Goal: Task Accomplishment & Management: Use online tool/utility

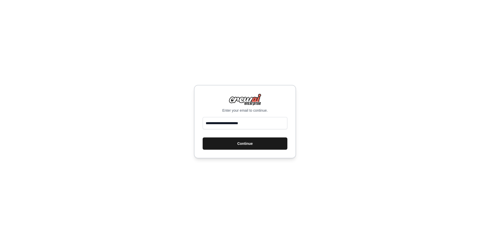
type input "**********"
click at [242, 148] on button "Continue" at bounding box center [245, 143] width 85 height 12
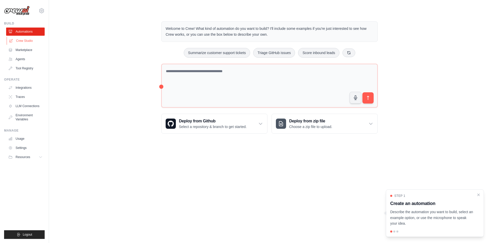
click at [25, 38] on link "Crew Studio" at bounding box center [26, 41] width 39 height 8
drag, startPoint x: 445, startPoint y: 217, endPoint x: 434, endPoint y: 217, distance: 11.5
click at [434, 217] on p "Describe the automation you want to build, select an example option, or use the…" at bounding box center [431, 217] width 83 height 17
click at [19, 50] on link "Marketplace" at bounding box center [26, 50] width 39 height 8
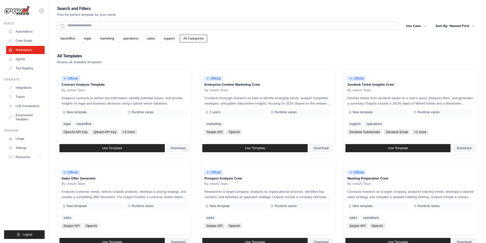
scroll to position [102, 0]
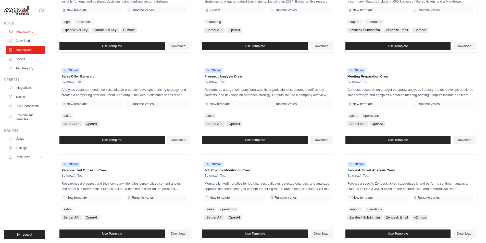
click at [30, 35] on link "Automations" at bounding box center [26, 32] width 39 height 8
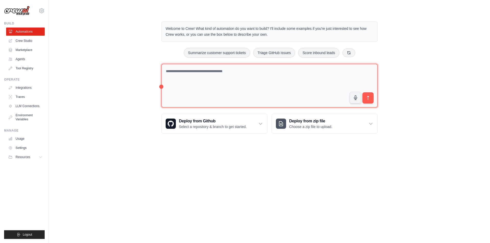
click at [205, 78] on textarea at bounding box center [269, 86] width 216 height 44
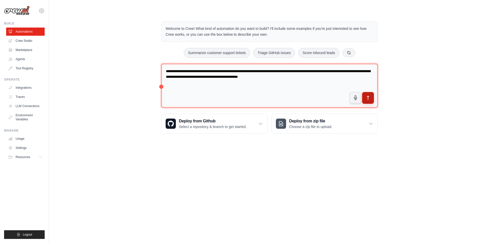
type textarea "**********"
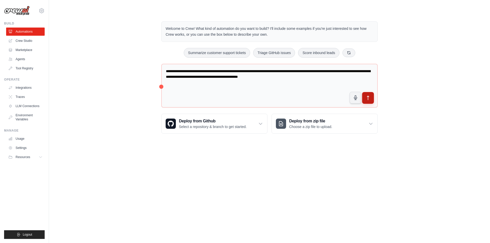
click at [370, 101] on button "submit" at bounding box center [368, 98] width 12 height 12
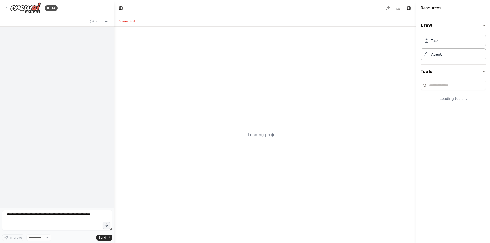
select select "****"
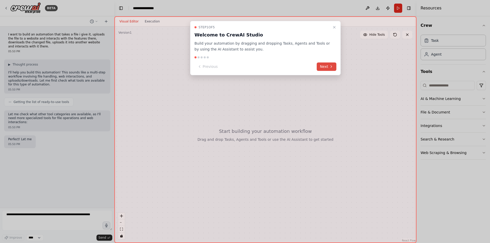
click at [331, 66] on icon at bounding box center [331, 67] width 1 height 2
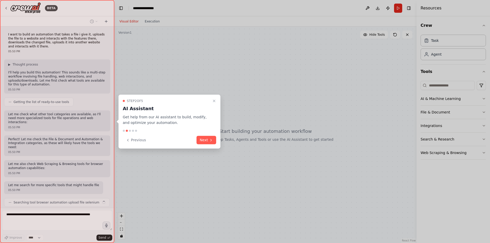
scroll to position [12, 0]
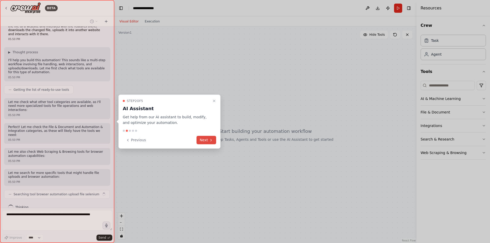
click at [209, 143] on button "Next" at bounding box center [206, 140] width 20 height 8
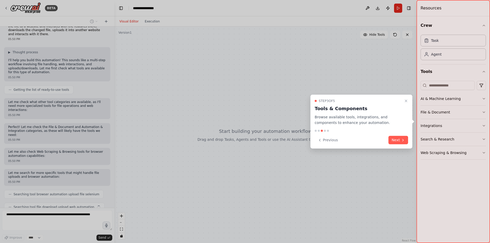
scroll to position [25, 0]
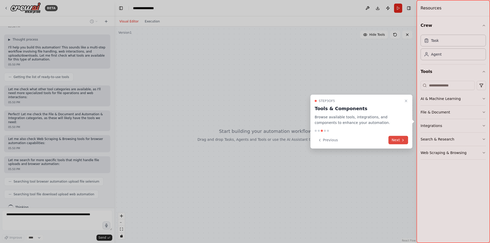
click at [398, 138] on button "Next" at bounding box center [398, 140] width 20 height 8
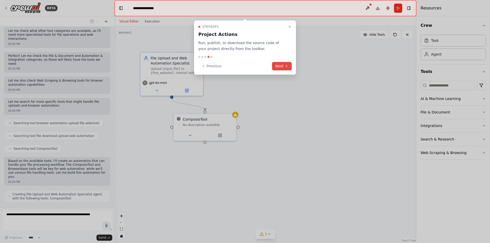
scroll to position [100, 0]
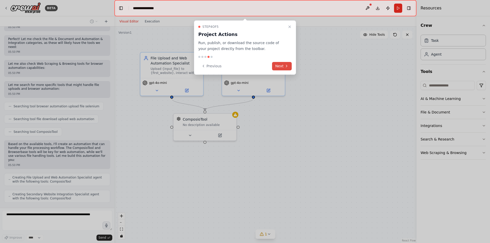
click at [277, 65] on button "Next" at bounding box center [282, 66] width 20 height 8
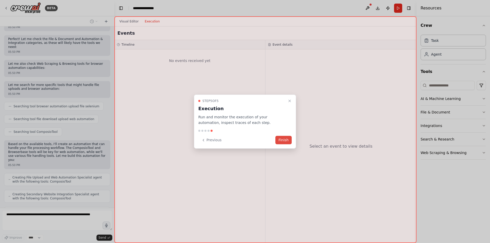
scroll to position [117, 0]
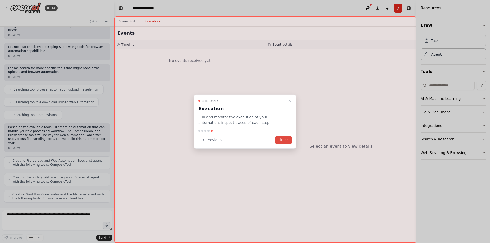
click at [289, 139] on button "Finish" at bounding box center [283, 140] width 16 height 8
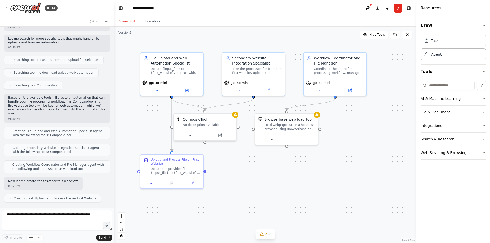
scroll to position [159, 0]
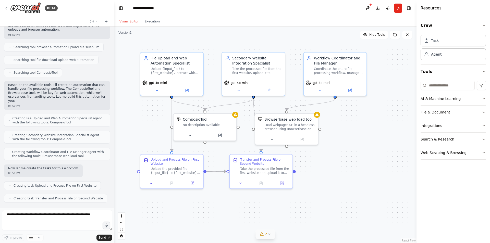
click at [269, 235] on icon at bounding box center [269, 234] width 4 height 4
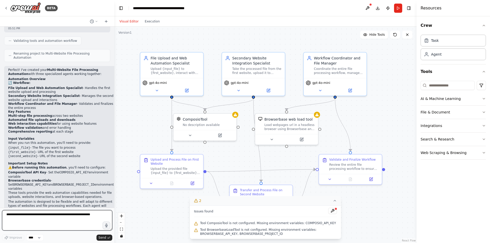
scroll to position [368, 0]
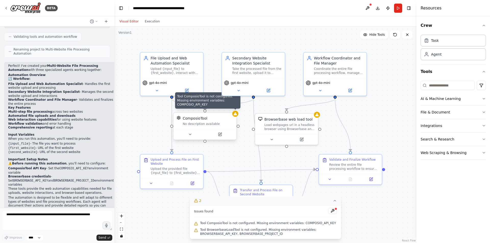
click at [235, 114] on icon at bounding box center [234, 113] width 3 height 3
click at [199, 126] on div "No description available" at bounding box center [208, 124] width 51 height 4
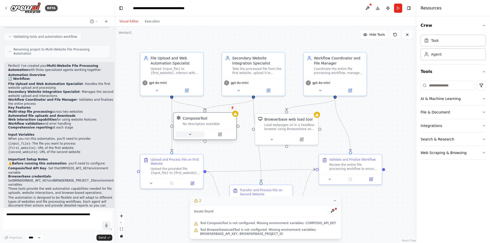
click at [196, 135] on button at bounding box center [189, 134] width 29 height 6
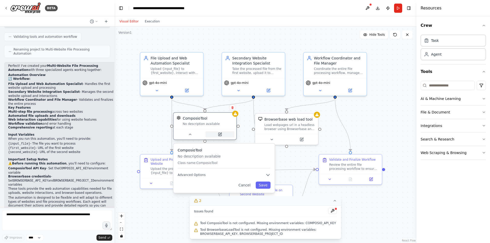
click at [225, 134] on button at bounding box center [219, 134] width 29 height 6
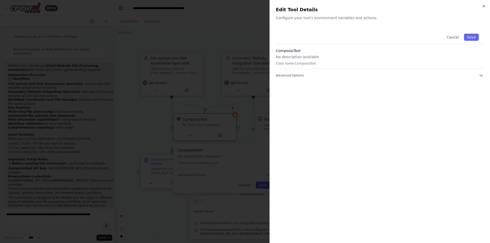
click at [314, 58] on p "No description available" at bounding box center [380, 56] width 208 height 5
click at [309, 55] on p "No description available" at bounding box center [380, 56] width 208 height 5
click at [311, 81] on div "Cancel Save ComposioTool No description available Class name: ComposioTool Adva…" at bounding box center [380, 133] width 208 height 208
click at [309, 77] on button "Advanced Options" at bounding box center [380, 75] width 208 height 5
click at [482, 4] on div "Close Edit Tool Details Configure your tool's environment variables and actions…" at bounding box center [379, 121] width 220 height 243
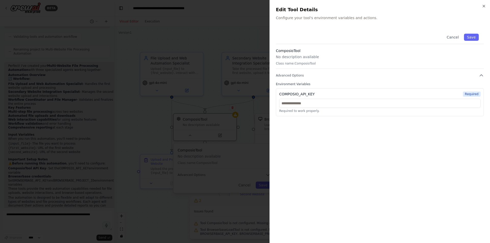
click at [486, 8] on div "Close Edit Tool Details Configure your tool's environment variables and actions…" at bounding box center [379, 121] width 220 height 243
click at [485, 6] on icon "button" at bounding box center [484, 6] width 4 height 4
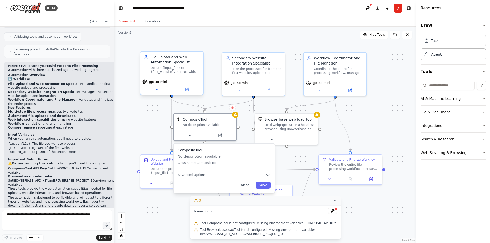
click at [178, 72] on div "Upload {input_file} to {first_website}, interact with the website's features to…" at bounding box center [174, 70] width 49 height 8
click at [182, 91] on button at bounding box center [186, 89] width 29 height 6
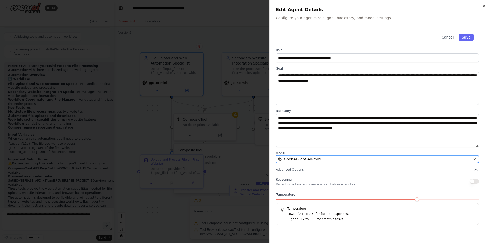
click at [355, 157] on div "OpenAI - gpt-4o-mini" at bounding box center [374, 159] width 192 height 5
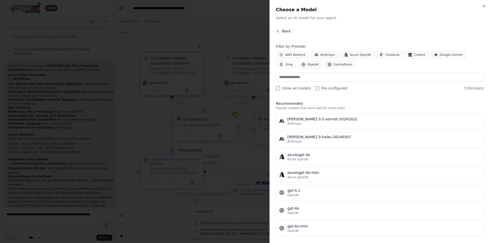
click at [278, 32] on icon "button" at bounding box center [277, 31] width 1 height 2
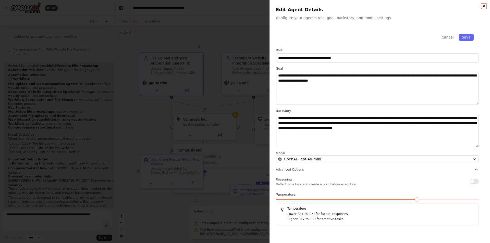
click at [483, 5] on icon "button" at bounding box center [484, 6] width 4 height 4
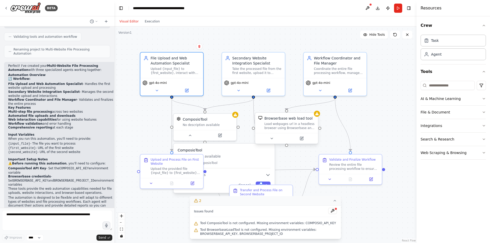
click at [292, 126] on div "Load webpages url in a headless browser using Browserbase and return the conten…" at bounding box center [289, 126] width 51 height 8
click at [290, 124] on div "Load webpages url in a headless browser using Browserbase and return the conten…" at bounding box center [289, 126] width 51 height 8
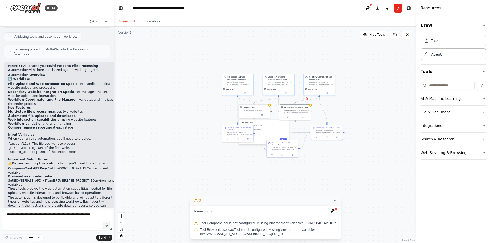
drag, startPoint x: 325, startPoint y: 102, endPoint x: 298, endPoint y: 131, distance: 39.9
click at [356, 69] on div ".deletable-edge-delete-btn { width: 20px; height: 20px; border: 0px solid #ffff…" at bounding box center [265, 135] width 302 height 217
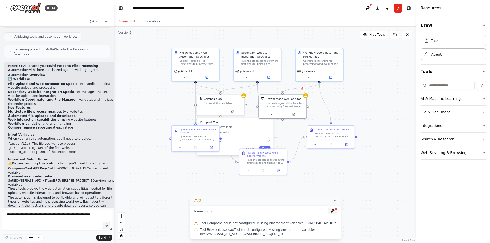
click at [331, 210] on button at bounding box center [332, 211] width 9 height 6
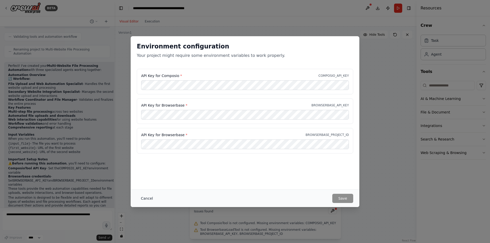
click at [147, 195] on button "Cancel" at bounding box center [147, 198] width 20 height 9
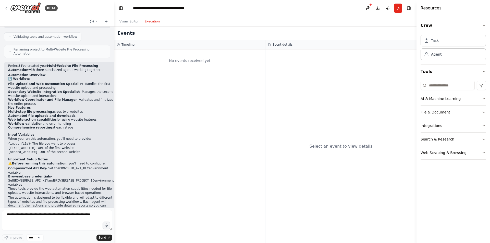
click at [154, 19] on button "Execution" at bounding box center [152, 21] width 21 height 6
click at [131, 22] on button "Visual Editor" at bounding box center [128, 21] width 25 height 6
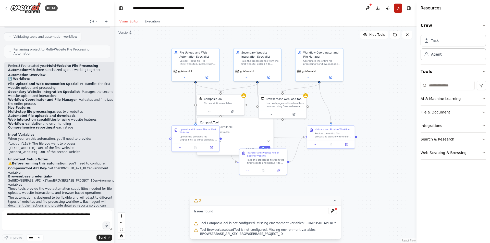
click at [399, 6] on button "Run" at bounding box center [398, 8] width 8 height 9
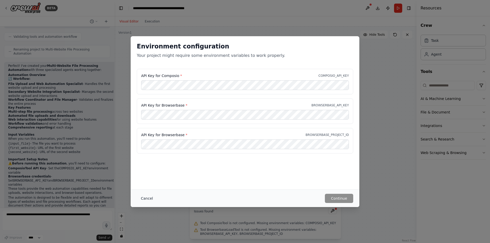
click at [155, 201] on button "Cancel" at bounding box center [147, 198] width 20 height 9
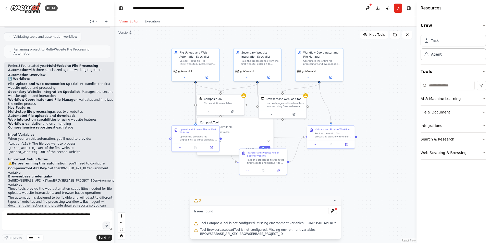
drag, startPoint x: 386, startPoint y: 10, endPoint x: 359, endPoint y: 88, distance: 82.4
click at [360, 89] on div ".deletable-edge-delete-btn { width: 20px; height: 20px; border: 0px solid #ffff…" at bounding box center [265, 135] width 302 height 217
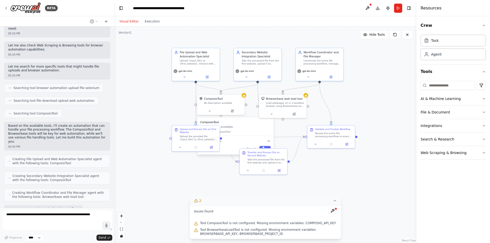
scroll to position [0, 0]
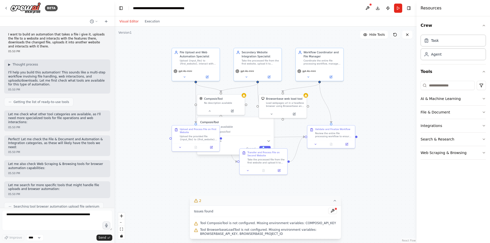
click at [397, 34] on button at bounding box center [395, 35] width 10 height 8
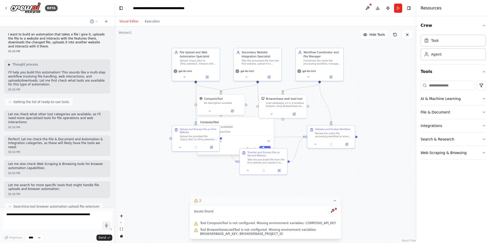
click at [397, 34] on button at bounding box center [395, 35] width 10 height 8
click at [373, 34] on span "Hide Tools" at bounding box center [377, 35] width 16 height 4
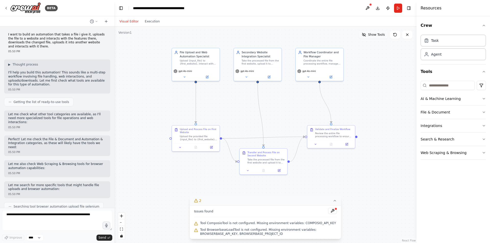
click at [373, 34] on span "Show Tools" at bounding box center [376, 35] width 17 height 4
click at [373, 34] on span "Hide Tools" at bounding box center [377, 35] width 16 height 4
click at [373, 34] on span "Show Tools" at bounding box center [376, 35] width 17 height 4
click at [445, 42] on div "Task" at bounding box center [452, 40] width 65 height 12
click at [444, 61] on div "Task Agent" at bounding box center [452, 49] width 65 height 32
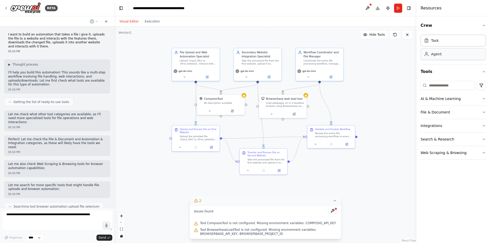
click at [444, 58] on div "Agent" at bounding box center [452, 54] width 65 height 12
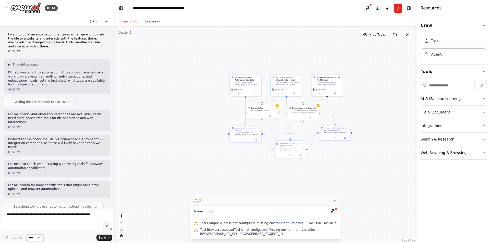
click at [35, 238] on select "****" at bounding box center [34, 237] width 17 height 7
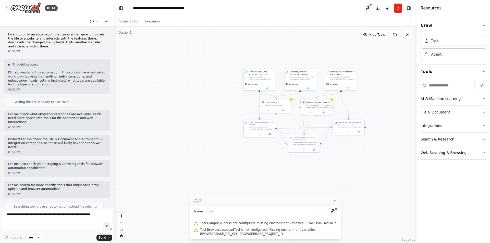
drag, startPoint x: 191, startPoint y: 40, endPoint x: 204, endPoint y: 34, distance: 14.9
click at [204, 34] on div ".deletable-edge-delete-btn { width: 20px; height: 20px; border: 0px solid #ffff…" at bounding box center [265, 135] width 302 height 217
click at [251, 85] on div "gpt-4o-mini" at bounding box center [259, 85] width 31 height 9
click at [271, 65] on button at bounding box center [271, 63] width 7 height 7
click at [254, 61] on button "Confirm" at bounding box center [256, 63] width 18 height 6
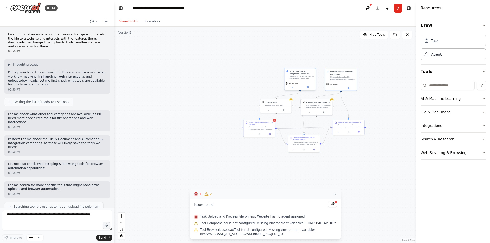
drag, startPoint x: 306, startPoint y: 79, endPoint x: 311, endPoint y: 82, distance: 6.4
click at [306, 79] on div "Take the processed file from the first website, upload it to {second_website}, …" at bounding box center [301, 77] width 25 height 4
click at [312, 63] on icon at bounding box center [311, 63] width 2 height 3
click at [300, 61] on button "Confirm" at bounding box center [297, 63] width 18 height 6
click at [347, 83] on div "gpt-4o-mini" at bounding box center [340, 83] width 29 height 3
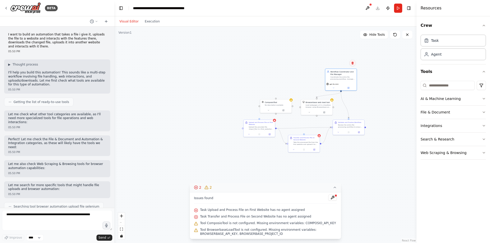
click at [353, 63] on icon at bounding box center [352, 63] width 2 height 3
click at [345, 64] on button "Confirm" at bounding box center [338, 63] width 18 height 6
click at [343, 128] on div "Review the entire file processing workflow to ensure all steps were completed s…" at bounding box center [350, 125] width 25 height 4
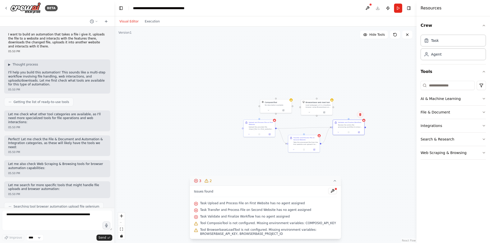
click at [361, 116] on icon at bounding box center [360, 114] width 2 height 3
click at [358, 115] on button at bounding box center [360, 114] width 7 height 7
click at [350, 115] on button "Confirm" at bounding box center [345, 114] width 18 height 6
click at [308, 145] on div "Transfer and Process File on Second Website Take the processed file from the fi…" at bounding box center [303, 140] width 31 height 12
click at [316, 130] on icon at bounding box center [315, 129] width 3 height 3
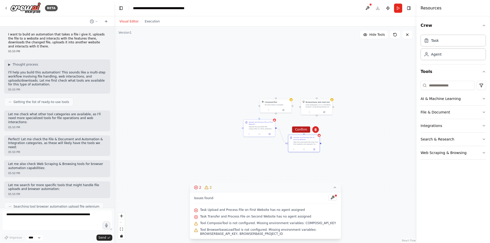
click at [300, 128] on button "Confirm" at bounding box center [301, 130] width 18 height 6
click at [260, 125] on div "Upload and Process File on First Website Upload the provided file {input_file} …" at bounding box center [261, 125] width 25 height 9
click at [271, 115] on icon at bounding box center [271, 114] width 2 height 3
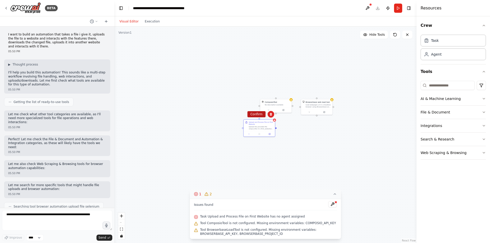
click at [263, 111] on button "Confirm" at bounding box center [256, 114] width 18 height 6
click at [274, 105] on div "No description available" at bounding box center [277, 104] width 25 height 2
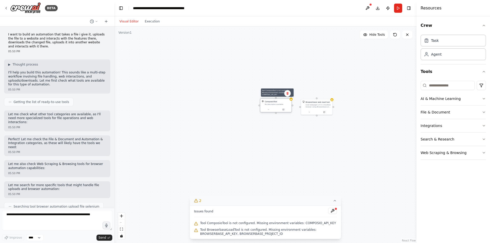
click at [290, 99] on icon at bounding box center [291, 99] width 2 height 2
click at [287, 94] on icon at bounding box center [287, 93] width 2 height 3
click at [278, 94] on button "Confirm" at bounding box center [273, 93] width 18 height 6
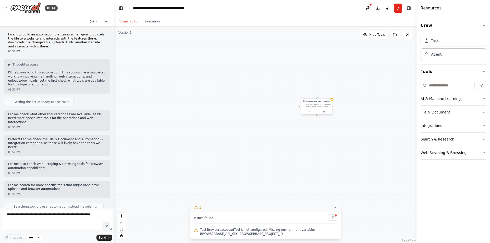
click at [312, 107] on div "Load webpages url in a headless browser using Browserbase and return the conten…" at bounding box center [318, 105] width 25 height 4
click at [329, 96] on button at bounding box center [328, 93] width 7 height 7
click at [311, 92] on button "Confirm" at bounding box center [314, 93] width 18 height 6
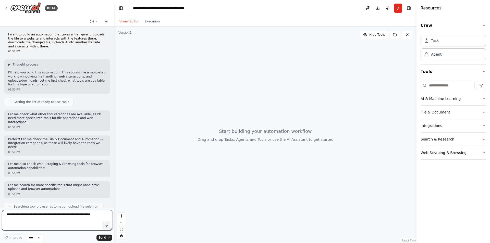
click at [71, 212] on textarea at bounding box center [57, 220] width 110 height 20
type textarea "**********"
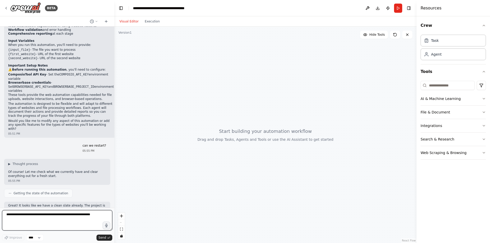
scroll to position [465, 0]
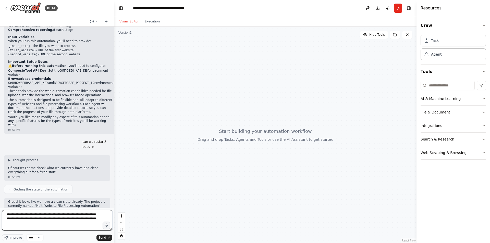
paste textarea "**********"
click at [70, 231] on div "**********" at bounding box center [57, 221] width 110 height 22
click at [69, 228] on textarea "**********" at bounding box center [57, 220] width 110 height 20
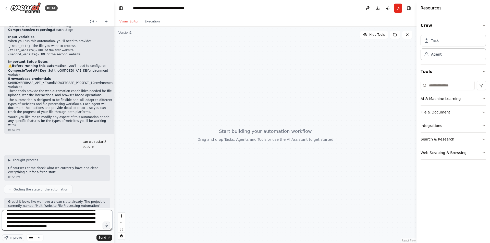
click at [66, 229] on textarea "**********" at bounding box center [57, 220] width 110 height 20
type textarea "**********"
drag, startPoint x: 6, startPoint y: 213, endPoint x: 77, endPoint y: 232, distance: 73.8
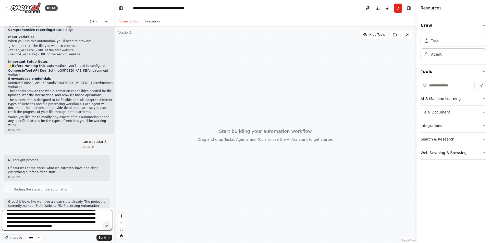
click at [77, 232] on div "**********" at bounding box center [57, 221] width 110 height 22
click at [64, 226] on textarea "**********" at bounding box center [57, 220] width 110 height 20
click at [77, 225] on textarea "**********" at bounding box center [57, 220] width 110 height 20
click at [105, 234] on div "**********" at bounding box center [57, 225] width 110 height 31
click at [105, 236] on span "Send" at bounding box center [102, 238] width 8 height 4
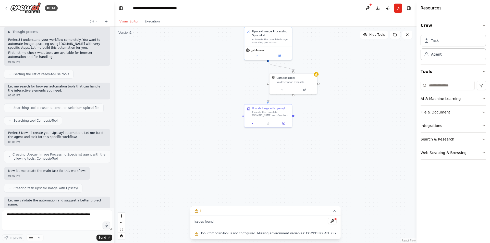
scroll to position [744, 0]
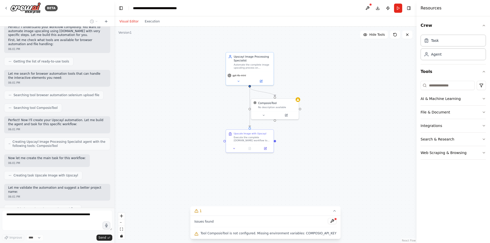
drag, startPoint x: 357, startPoint y: 138, endPoint x: 339, endPoint y: 164, distance: 31.4
click at [339, 164] on div ".deletable-edge-delete-btn { width: 20px; height: 20px; border: 0px solid #ffff…" at bounding box center [265, 135] width 302 height 217
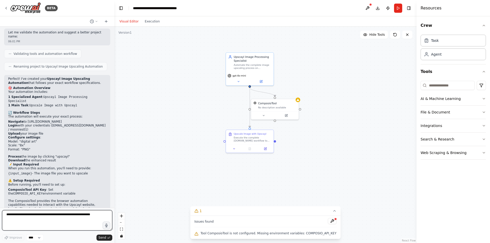
scroll to position [903, 0]
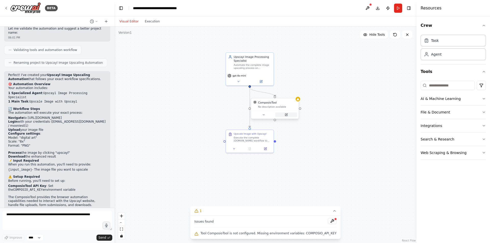
click at [291, 116] on button at bounding box center [286, 114] width 22 height 5
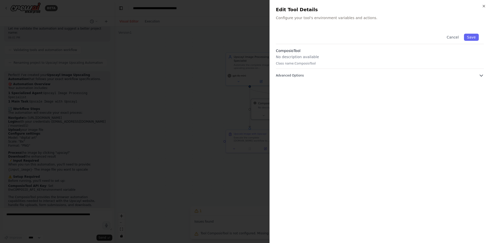
click at [310, 76] on button "Advanced Options" at bounding box center [380, 75] width 208 height 5
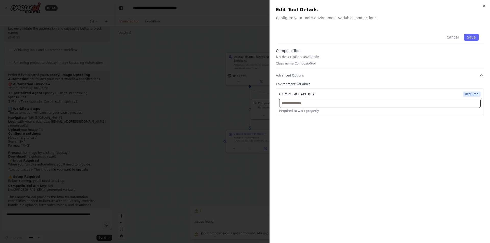
click at [313, 102] on input "text" at bounding box center [379, 103] width 201 height 9
paste input "**********"
type input "**********"
click at [473, 39] on button "Save" at bounding box center [471, 37] width 15 height 7
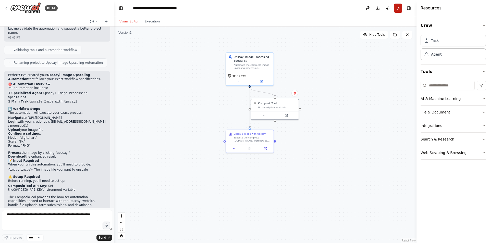
click at [396, 7] on button "Run" at bounding box center [398, 8] width 8 height 9
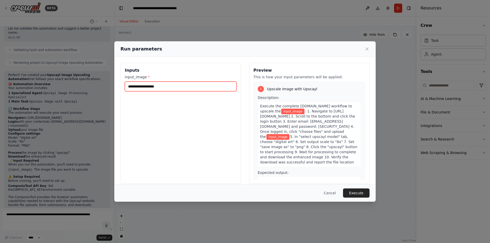
click at [210, 86] on input "input_image *" at bounding box center [181, 87] width 112 height 10
drag, startPoint x: 210, startPoint y: 86, endPoint x: 180, endPoint y: 86, distance: 29.6
click at [180, 86] on input "input_image *" at bounding box center [181, 87] width 112 height 10
click at [163, 75] on label "input_image *" at bounding box center [181, 76] width 112 height 5
click at [163, 82] on input "input_image *" at bounding box center [181, 87] width 112 height 10
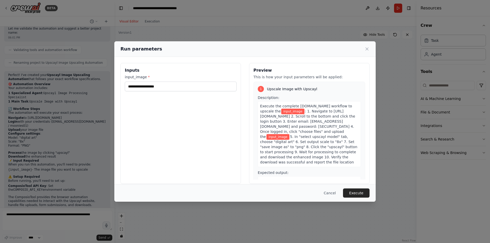
click at [166, 95] on div "Inputs input_image *" at bounding box center [180, 123] width 120 height 121
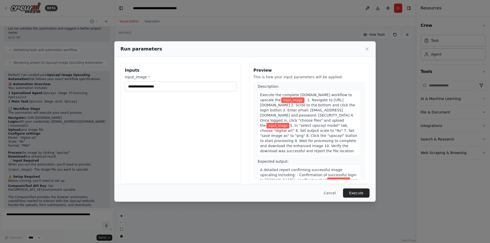
scroll to position [0, 0]
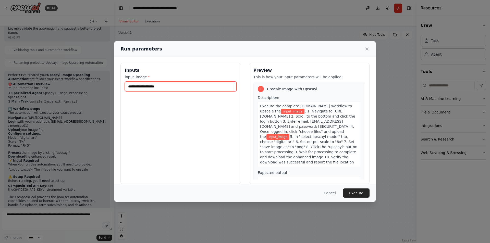
click at [210, 84] on input "input_image *" at bounding box center [181, 87] width 112 height 10
click at [369, 50] on icon at bounding box center [366, 48] width 5 height 5
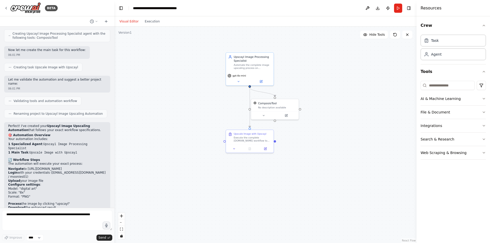
scroll to position [903, 0]
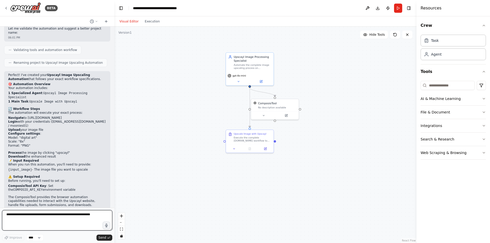
click at [43, 220] on textarea at bounding box center [57, 220] width 110 height 20
click at [400, 10] on button "Run" at bounding box center [398, 8] width 8 height 9
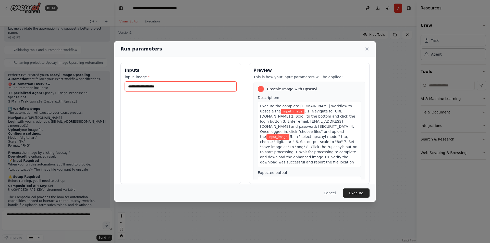
click at [144, 88] on input "input_image *" at bounding box center [181, 87] width 112 height 10
click at [368, 49] on icon at bounding box center [366, 48] width 5 height 5
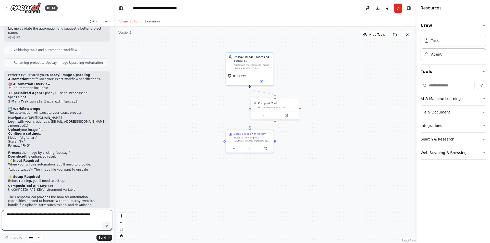
click at [20, 218] on textarea at bounding box center [57, 220] width 110 height 20
type textarea "**********"
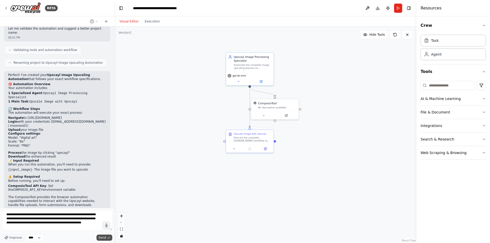
click at [108, 238] on polyline "submit" at bounding box center [108, 237] width 1 height 1
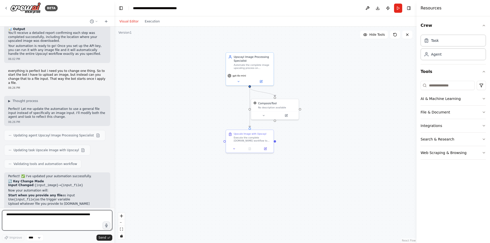
scroll to position [1088, 0]
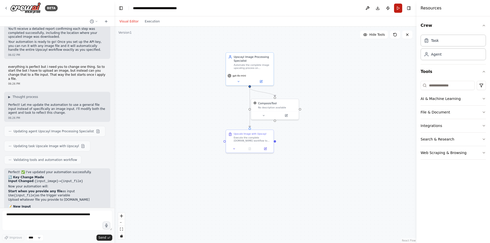
click at [401, 10] on button "Run" at bounding box center [398, 8] width 8 height 9
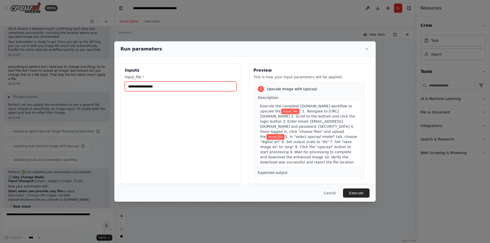
click at [218, 87] on input "input_file *" at bounding box center [181, 87] width 112 height 10
click at [180, 84] on input "input_file *" at bounding box center [181, 87] width 112 height 10
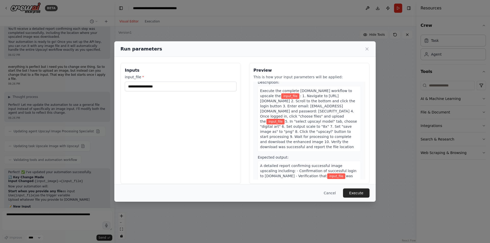
scroll to position [41, 0]
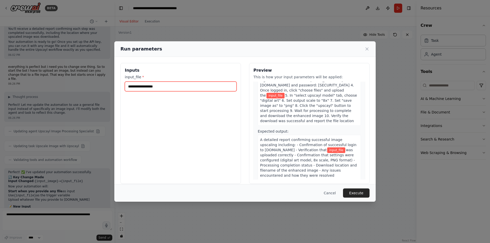
click at [166, 88] on input "input_file *" at bounding box center [181, 87] width 112 height 10
click at [143, 85] on input "input_file *" at bounding box center [181, 87] width 112 height 10
click at [144, 89] on input "input_file *" at bounding box center [181, 87] width 112 height 10
click at [146, 82] on input "input_file *" at bounding box center [181, 87] width 112 height 10
click at [146, 86] on input "input_file *" at bounding box center [181, 87] width 112 height 10
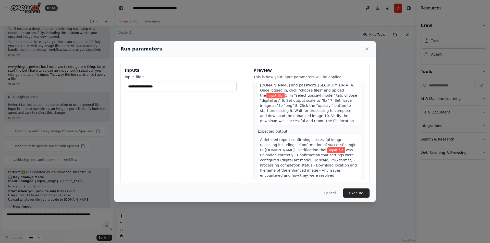
click at [367, 46] on div "Run parameters" at bounding box center [244, 48] width 249 height 7
click at [161, 91] on input "input_file *" at bounding box center [181, 87] width 112 height 10
click at [368, 52] on div "Run parameters" at bounding box center [244, 48] width 249 height 7
click at [366, 48] on icon at bounding box center [367, 49] width 3 height 3
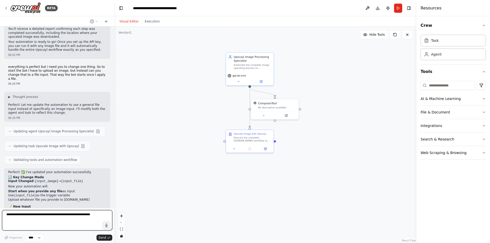
click at [48, 218] on textarea at bounding box center [57, 220] width 110 height 20
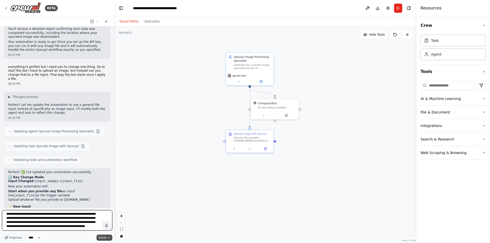
type textarea "**********"
click at [105, 236] on span "Send" at bounding box center [102, 238] width 8 height 4
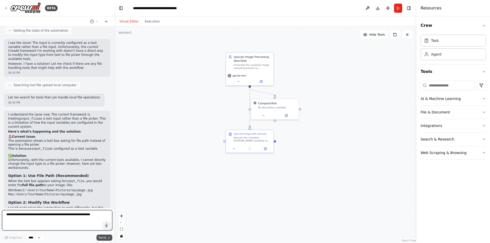
scroll to position [1389, 0]
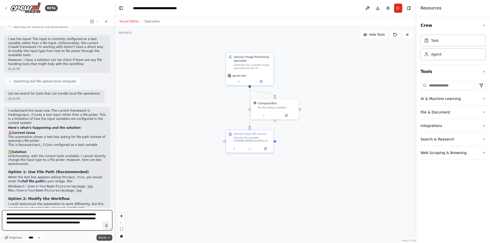
type textarea "**********"
click at [98, 237] on button "Send" at bounding box center [104, 238] width 16 height 6
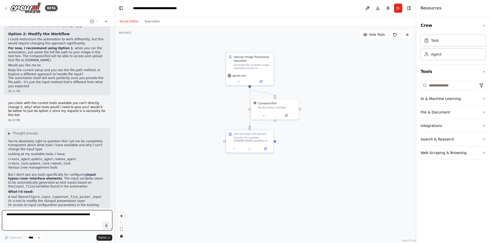
scroll to position [1556, 0]
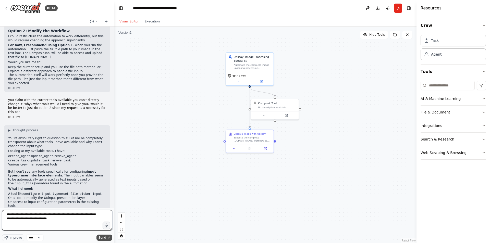
type textarea "**********"
click at [102, 240] on button "Send" at bounding box center [104, 238] width 16 height 6
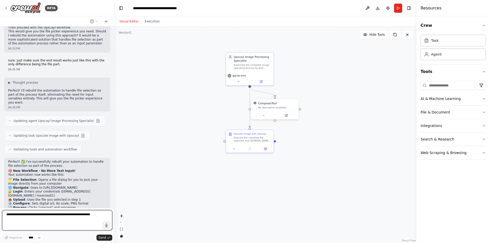
scroll to position [1780, 0]
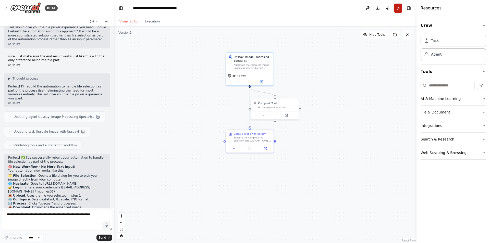
click at [397, 10] on button "Run" at bounding box center [398, 8] width 8 height 9
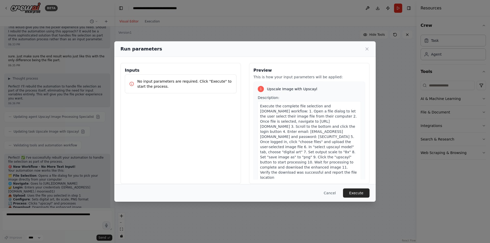
click at [181, 83] on p "No input parameters are required. Click "Execute" to start the process." at bounding box center [184, 84] width 95 height 10
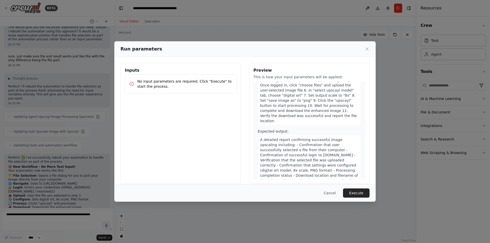
scroll to position [0, 0]
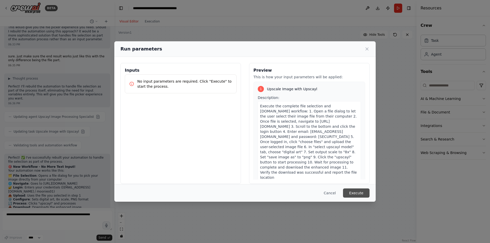
click at [356, 190] on button "Execute" at bounding box center [356, 192] width 27 height 9
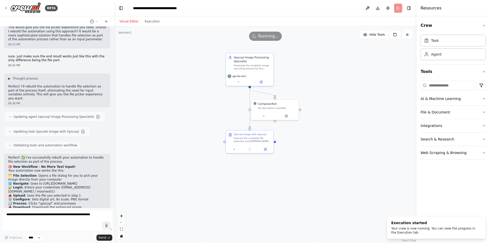
click at [154, 30] on div ".deletable-edge-delete-btn { width: 20px; height: 20px; border: 0px solid #ffff…" at bounding box center [265, 135] width 302 height 217
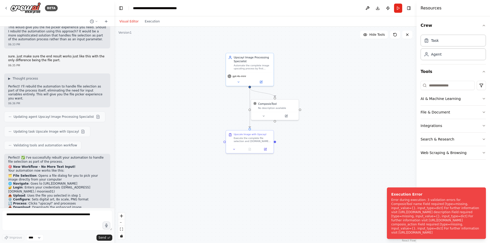
click at [152, 27] on div ".deletable-edge-delete-btn { width: 20px; height: 20px; border: 0px solid #ffff…" at bounding box center [265, 135] width 302 height 217
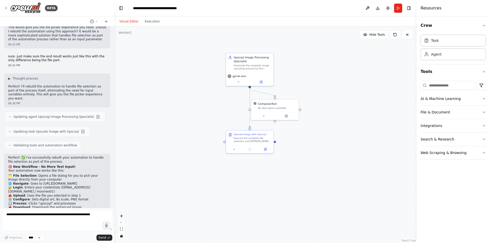
click at [151, 26] on div "Visual Editor Execution" at bounding box center [139, 21] width 46 height 10
click at [148, 22] on button "Execution" at bounding box center [152, 21] width 21 height 6
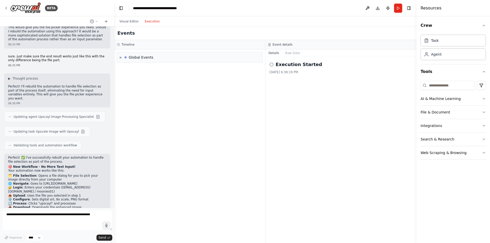
click at [277, 63] on h2 "Execution Started" at bounding box center [298, 64] width 46 height 7
click at [272, 64] on icon at bounding box center [271, 64] width 4 height 4
click at [147, 58] on div "Global Events" at bounding box center [141, 57] width 25 height 5
click at [153, 74] on div "Execution Failed" at bounding box center [189, 77] width 141 height 8
click at [149, 70] on span "Execution Started" at bounding box center [138, 68] width 27 height 4
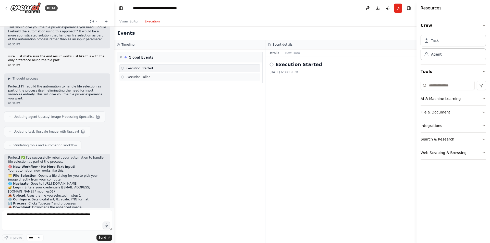
click at [154, 77] on div "Execution Failed" at bounding box center [189, 77] width 137 height 4
click at [132, 21] on button "Visual Editor" at bounding box center [128, 21] width 25 height 6
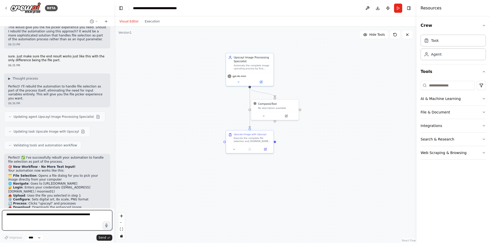
click at [58, 218] on textarea at bounding box center [57, 220] width 110 height 20
type textarea "**********"
click at [105, 238] on span "Send" at bounding box center [102, 238] width 8 height 4
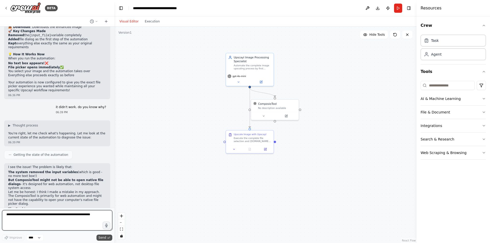
scroll to position [1964, 0]
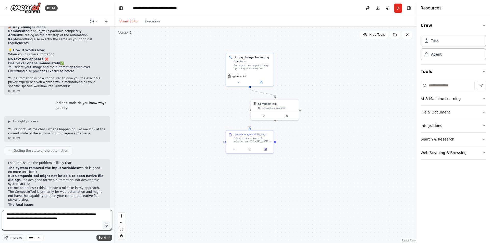
type textarea "**********"
click at [106, 238] on button "Send" at bounding box center [104, 238] width 16 height 6
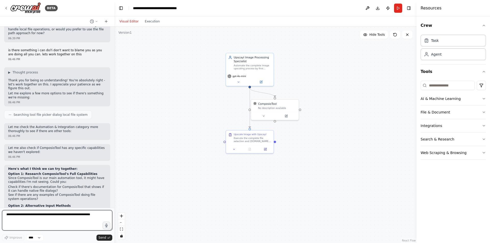
scroll to position [2222, 0]
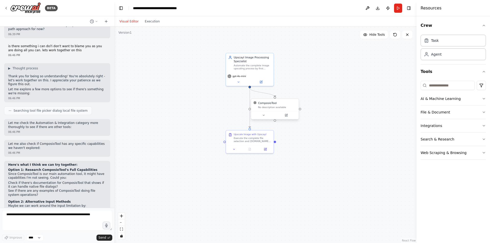
click at [268, 118] on div at bounding box center [274, 115] width 47 height 8
click at [267, 116] on button at bounding box center [264, 115] width 22 height 5
click at [324, 148] on div "ComposioTool No description available Class name: ComposioTool Advanced Options…" at bounding box center [289, 140] width 77 height 37
click at [322, 147] on icon "button" at bounding box center [323, 146] width 4 height 4
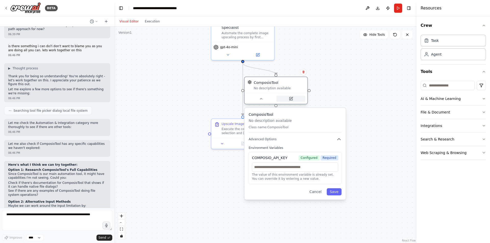
click at [296, 93] on div "ComposioTool No description available" at bounding box center [275, 85] width 63 height 16
click at [295, 98] on icon at bounding box center [293, 99] width 4 height 4
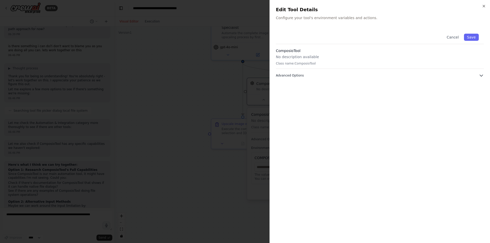
click at [320, 76] on button "Advanced Options" at bounding box center [380, 75] width 208 height 5
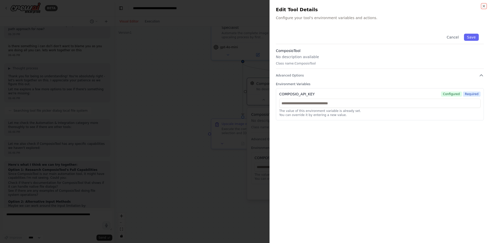
click at [485, 5] on icon "button" at bounding box center [484, 6] width 4 height 4
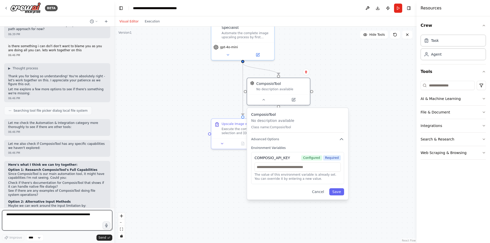
click at [35, 218] on textarea at bounding box center [57, 220] width 110 height 20
type textarea "**********"
click at [106, 236] on button "Send" at bounding box center [104, 238] width 16 height 6
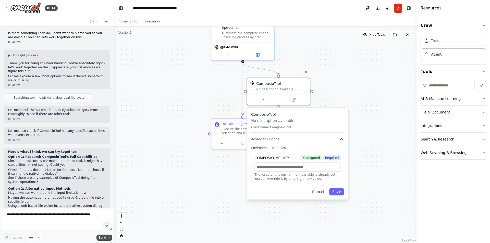
scroll to position [2252, 0]
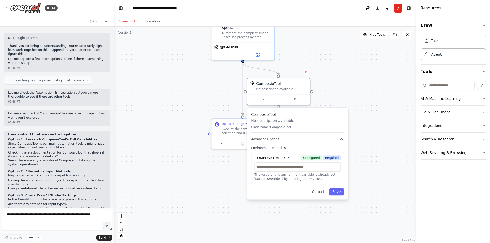
click at [188, 177] on div ".deletable-edge-delete-btn { width: 20px; height: 20px; border: 0px solid #ffff…" at bounding box center [265, 135] width 302 height 217
click at [283, 88] on div "No description available" at bounding box center [281, 88] width 51 height 4
drag, startPoint x: 323, startPoint y: 193, endPoint x: 320, endPoint y: 189, distance: 5.1
click at [322, 191] on button "Cancel" at bounding box center [318, 191] width 18 height 7
click at [318, 191] on button "Cancel" at bounding box center [318, 191] width 18 height 7
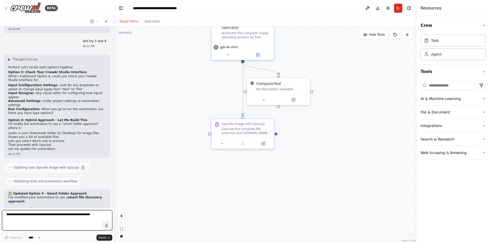
scroll to position [2488, 0]
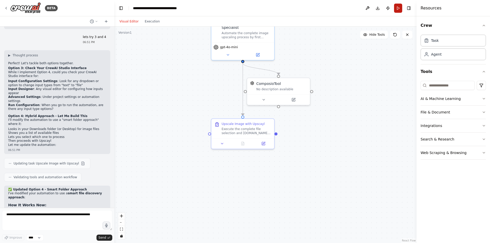
click at [397, 10] on button "Run" at bounding box center [398, 8] width 8 height 9
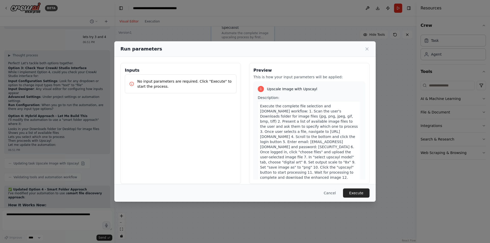
click at [222, 85] on p "No input parameters are required. Click "Execute" to start the process." at bounding box center [184, 84] width 95 height 10
click at [362, 192] on button "Execute" at bounding box center [356, 192] width 27 height 9
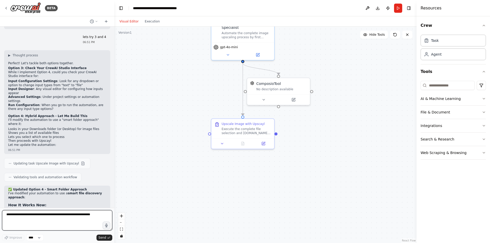
click at [84, 219] on textarea at bounding box center [57, 220] width 110 height 20
type textarea "**********"
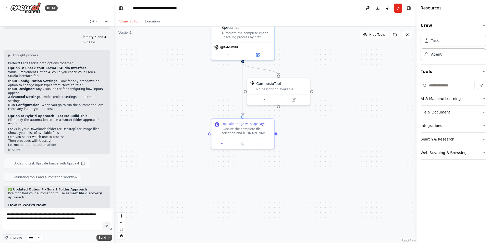
drag, startPoint x: 106, startPoint y: 237, endPoint x: 101, endPoint y: 241, distance: 6.1
click at [106, 237] on button "Send" at bounding box center [104, 238] width 16 height 6
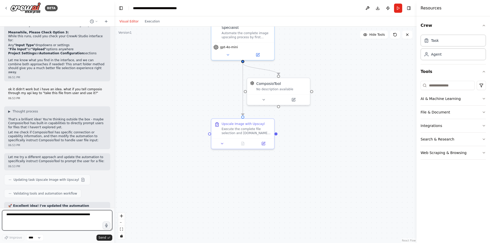
scroll to position [2736, 0]
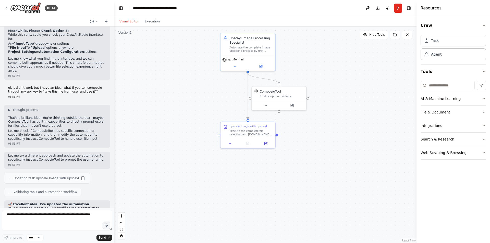
click at [402, 8] on header "**********" at bounding box center [265, 8] width 302 height 16
click at [399, 7] on button "Run" at bounding box center [398, 8] width 8 height 9
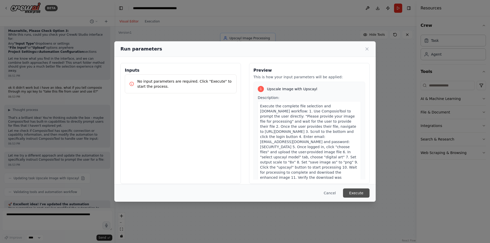
click at [358, 194] on button "Execute" at bounding box center [356, 192] width 27 height 9
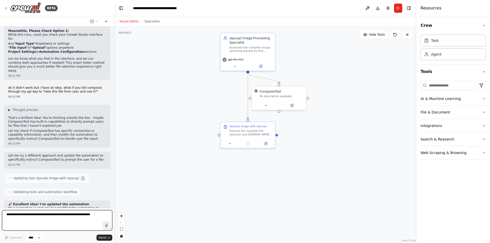
click at [81, 218] on textarea at bounding box center [57, 220] width 110 height 20
type textarea "**********"
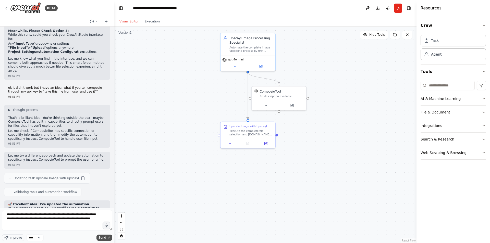
click at [106, 239] on button "Send" at bounding box center [104, 238] width 16 height 6
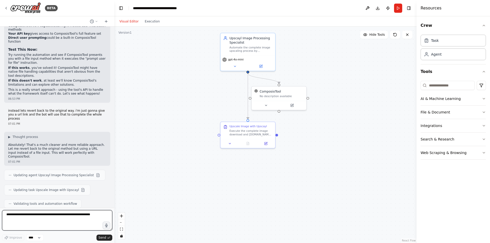
scroll to position [2972, 0]
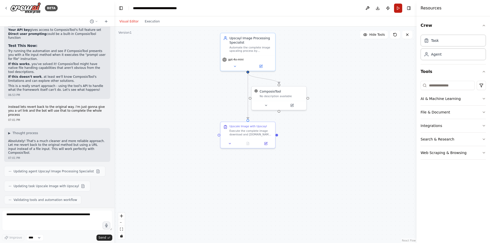
click at [396, 8] on button "Run" at bounding box center [398, 8] width 8 height 9
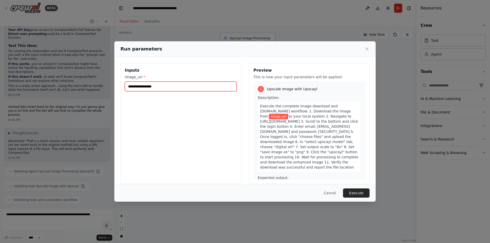
click at [145, 88] on input "image_url *" at bounding box center [181, 87] width 112 height 10
paste input "**********"
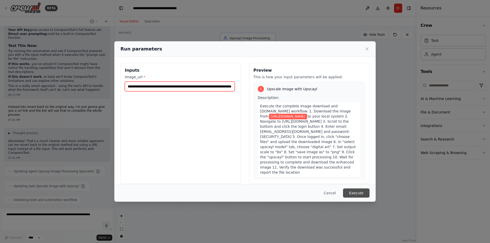
type input "**********"
click at [357, 195] on button "Execute" at bounding box center [356, 192] width 27 height 9
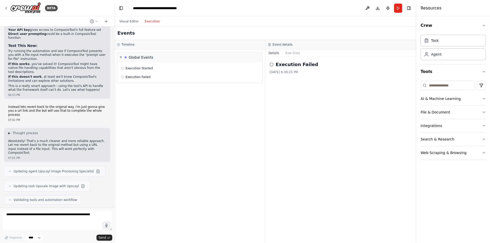
click at [156, 23] on button "Execution" at bounding box center [152, 21] width 21 height 6
click at [167, 57] on div "▼ Global Events" at bounding box center [189, 57] width 145 height 10
click at [145, 41] on div "Timeline" at bounding box center [189, 44] width 151 height 9
click at [147, 52] on div "▶ Global Events" at bounding box center [189, 146] width 151 height 194
click at [148, 58] on div "Global Events" at bounding box center [141, 57] width 25 height 5
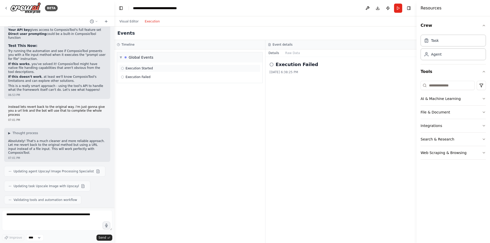
click at [149, 69] on span "Execution Started" at bounding box center [138, 68] width 27 height 4
click at [150, 75] on div "Execution Failed" at bounding box center [189, 77] width 137 height 4
click at [147, 72] on div "Execution Started" at bounding box center [189, 69] width 141 height 8
click at [150, 78] on div "Execution Failed" at bounding box center [189, 77] width 137 height 4
click at [146, 72] on div "Execution Started Execution Failed" at bounding box center [189, 72] width 145 height 20
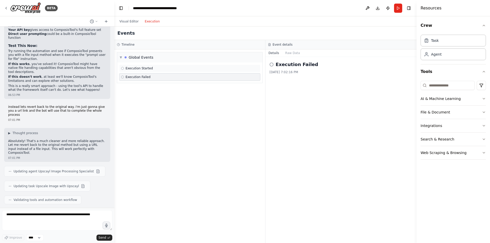
click at [145, 70] on span "Execution Started" at bounding box center [138, 68] width 27 height 4
click at [294, 54] on button "Raw Data" at bounding box center [292, 52] width 21 height 7
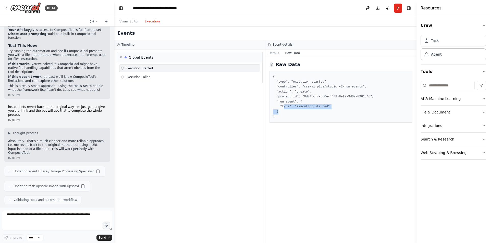
drag, startPoint x: 283, startPoint y: 107, endPoint x: 284, endPoint y: 114, distance: 6.7
click at [284, 114] on pre "{ "type": "execution_started", "controller": "crewai_plus/studio_v2/run_events"…" at bounding box center [341, 96] width 136 height 45
click at [135, 19] on button "Visual Editor" at bounding box center [128, 21] width 25 height 6
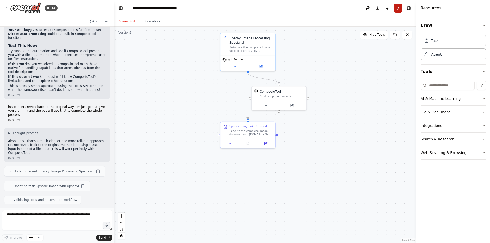
click at [400, 6] on button "Run" at bounding box center [398, 8] width 8 height 9
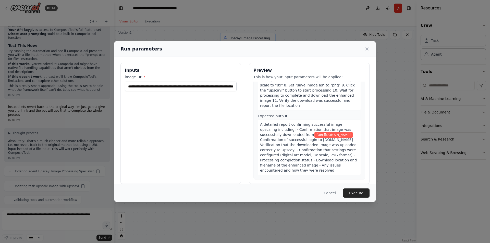
scroll to position [76, 0]
click at [351, 195] on button "Execute" at bounding box center [356, 192] width 27 height 9
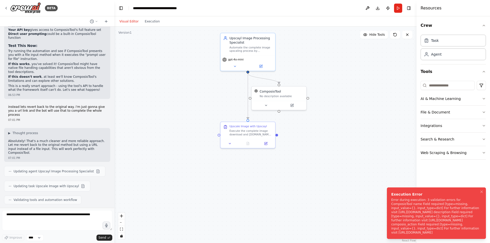
drag, startPoint x: 415, startPoint y: 194, endPoint x: 427, endPoint y: 221, distance: 28.9
click at [427, 221] on div "Error during execution: 3 validation errors for ComposioTool name Field require…" at bounding box center [435, 216] width 88 height 37
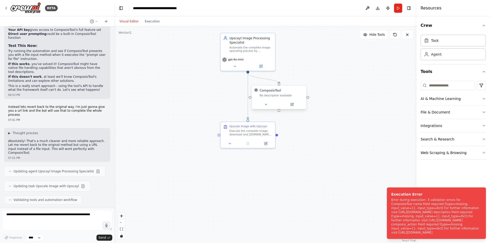
click at [292, 110] on div "ComposioTool No description available" at bounding box center [279, 98] width 56 height 24
click at [291, 108] on div at bounding box center [278, 104] width 55 height 9
click at [288, 105] on button at bounding box center [291, 104] width 25 height 5
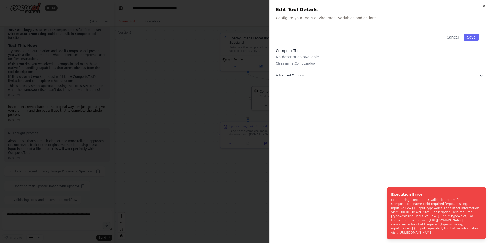
click at [304, 74] on button "Advanced Options" at bounding box center [380, 75] width 208 height 5
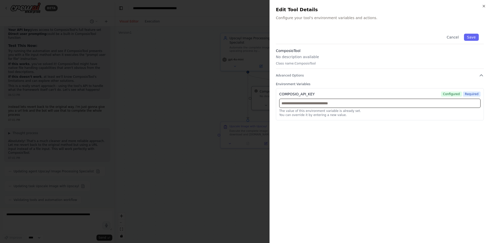
click at [308, 103] on input "text" at bounding box center [379, 103] width 201 height 9
paste input "**********"
type input "**********"
click at [469, 40] on button "Save" at bounding box center [471, 37] width 15 height 7
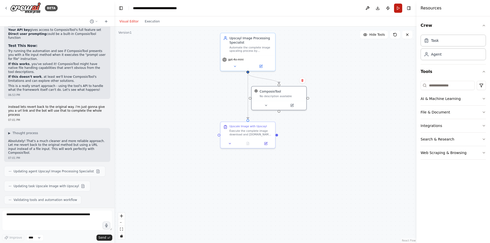
click at [401, 8] on button "Run" at bounding box center [398, 8] width 8 height 9
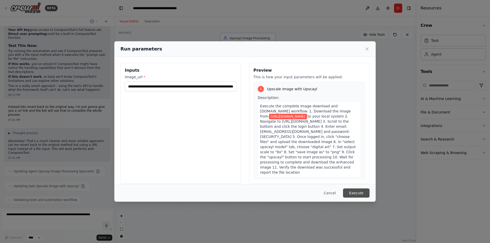
click at [352, 196] on button "Execute" at bounding box center [356, 192] width 27 height 9
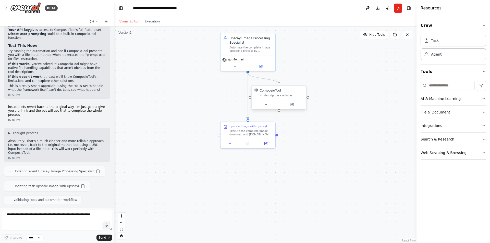
click at [287, 109] on div "ComposioTool No description available" at bounding box center [279, 97] width 56 height 24
click at [290, 109] on div at bounding box center [278, 104] width 55 height 9
click at [291, 107] on button at bounding box center [291, 104] width 25 height 5
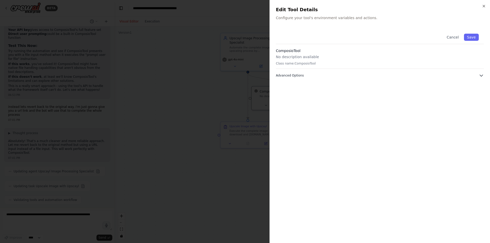
click at [315, 76] on button "Advanced Options" at bounding box center [380, 75] width 208 height 5
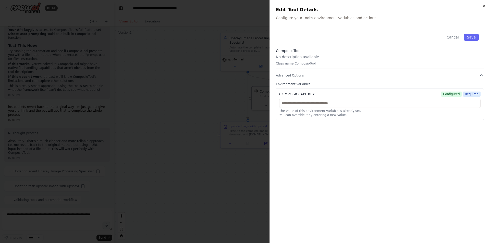
click at [309, 58] on p "No description available" at bounding box center [380, 56] width 208 height 5
click at [311, 51] on h3 "ComposioTool" at bounding box center [380, 50] width 208 height 5
click at [483, 8] on icon "button" at bounding box center [484, 6] width 4 height 4
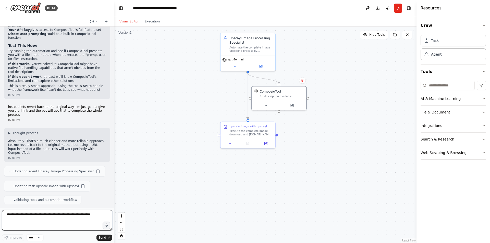
click at [54, 212] on textarea at bounding box center [57, 220] width 110 height 20
type textarea "**********"
click at [110, 239] on icon "submit" at bounding box center [108, 237] width 3 height 3
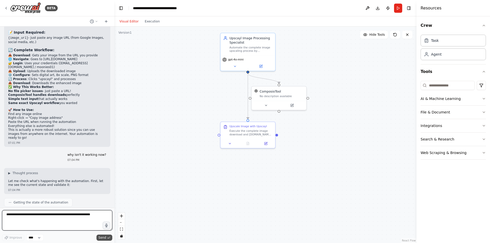
scroll to position [3177, 0]
